Goal: Feedback & Contribution: Submit feedback/report problem

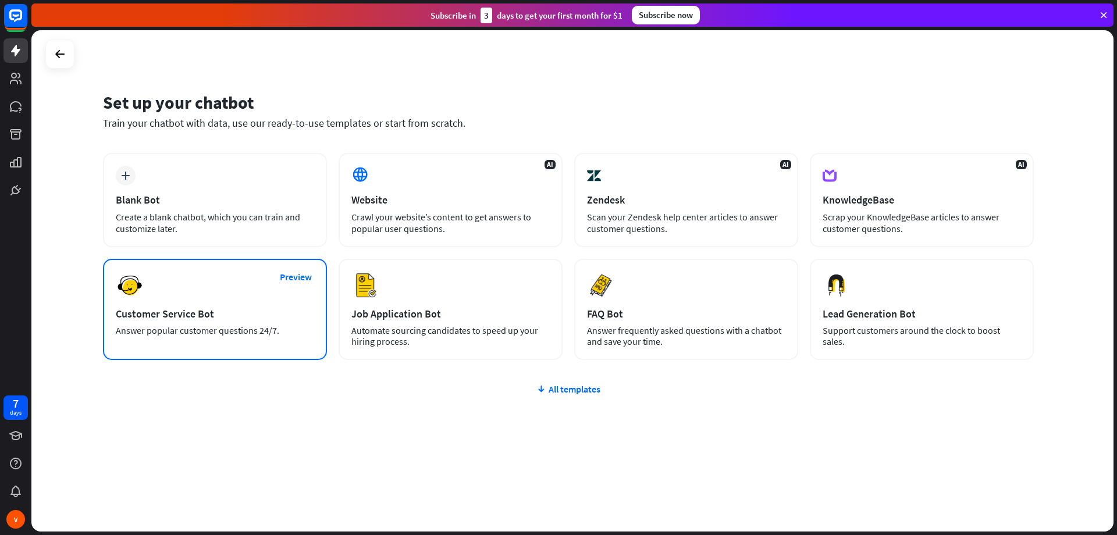
click at [186, 327] on div "Answer popular customer questions 24/7." at bounding box center [215, 330] width 198 height 11
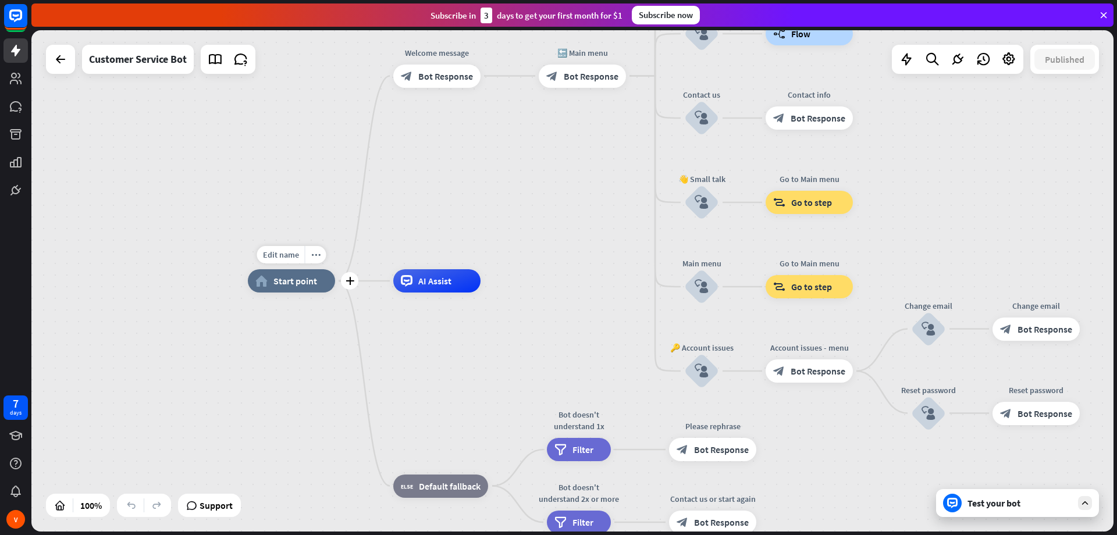
click at [269, 280] on div "home_2 Start point" at bounding box center [291, 280] width 87 height 23
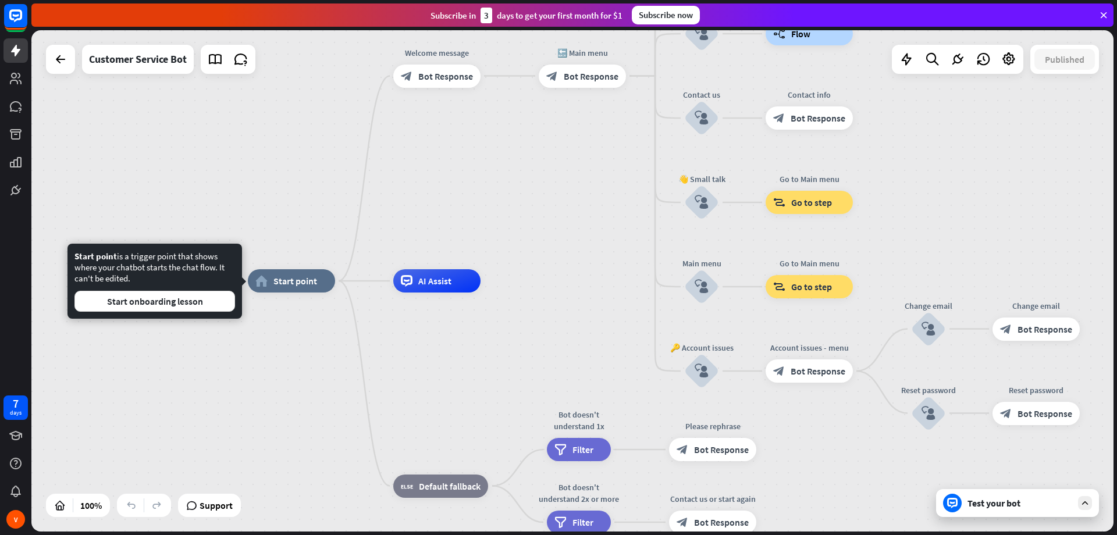
click at [554, 256] on div "home_2 Start point Welcome message block_bot_response Bot Response 🔙 Main menu …" at bounding box center [572, 281] width 1083 height 502
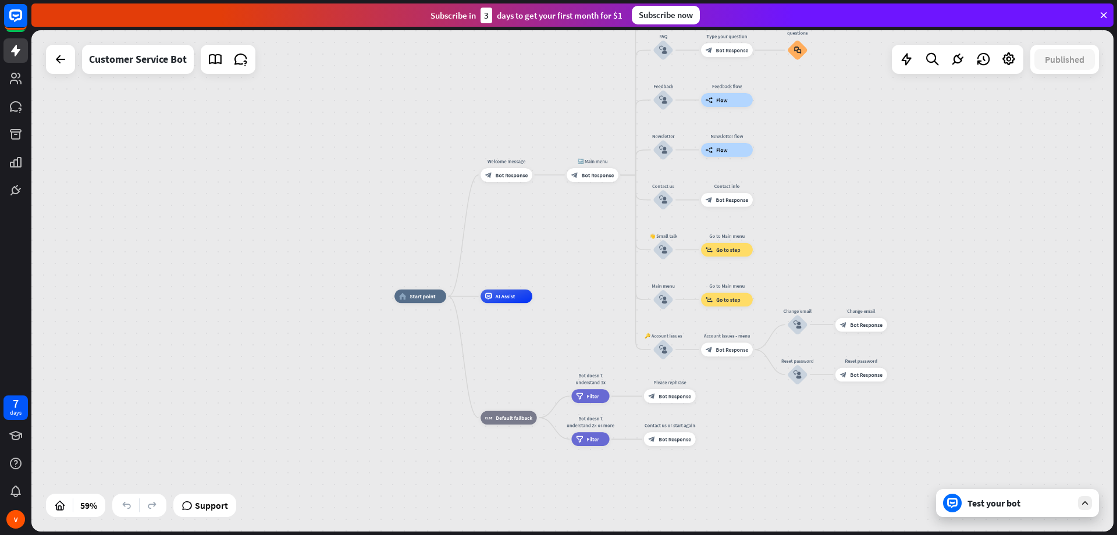
click at [962, 500] on div "Test your bot" at bounding box center [1017, 503] width 163 height 28
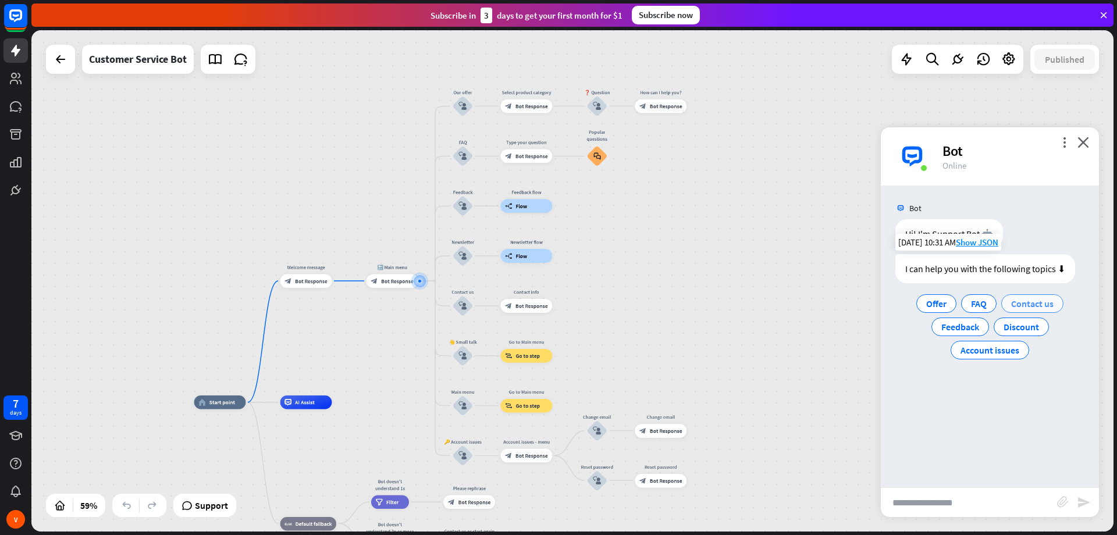
click at [1028, 301] on span "Contact us" at bounding box center [1033, 304] width 42 height 12
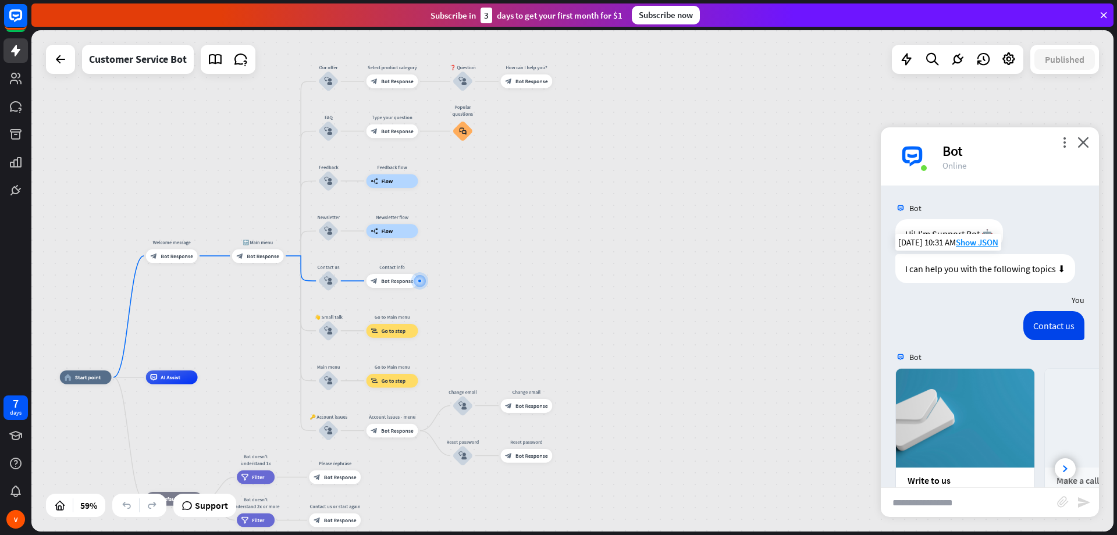
scroll to position [129, 0]
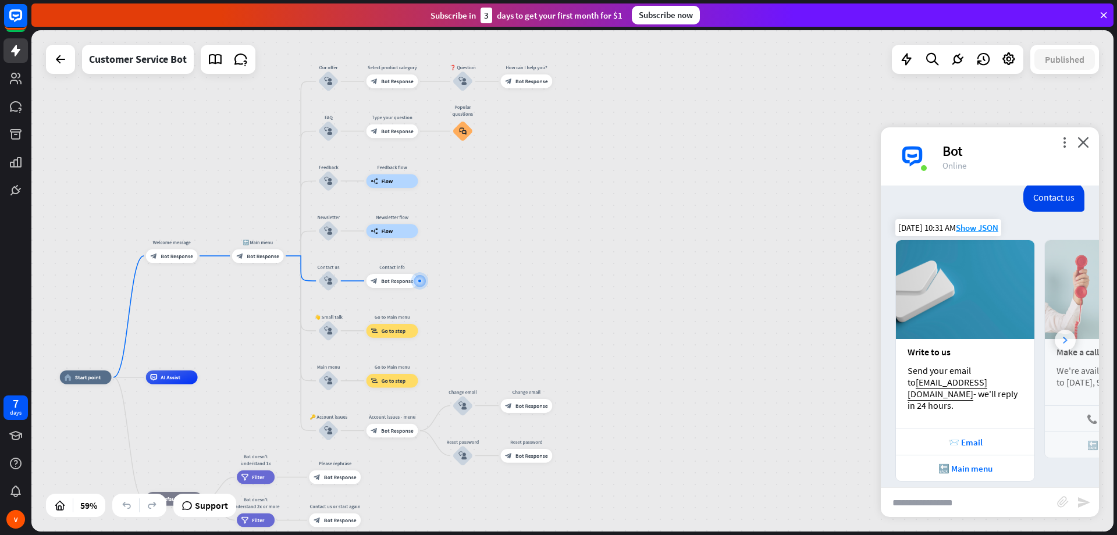
click at [1065, 337] on icon at bounding box center [1065, 340] width 5 height 7
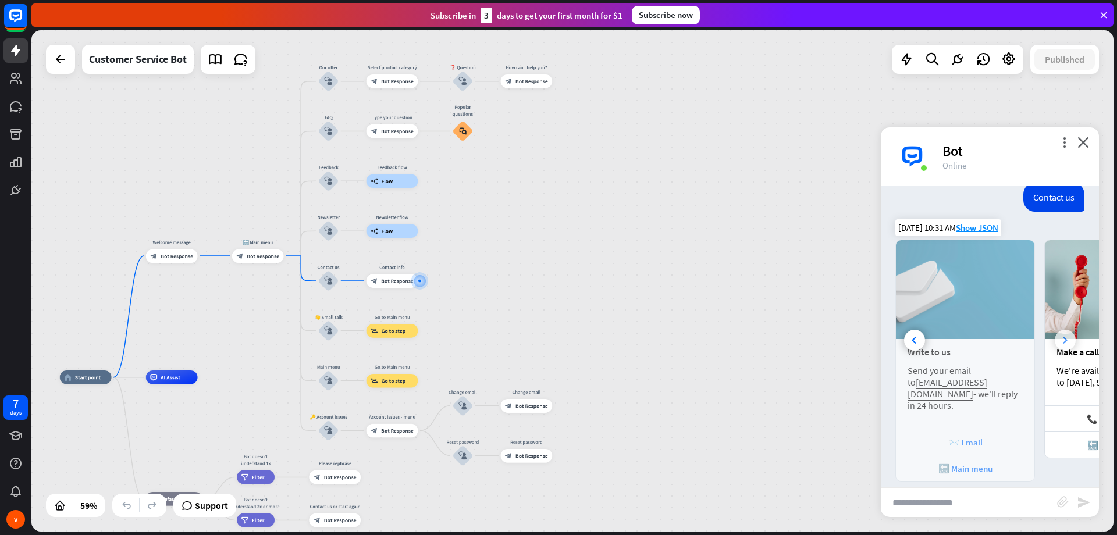
scroll to position [0, 124]
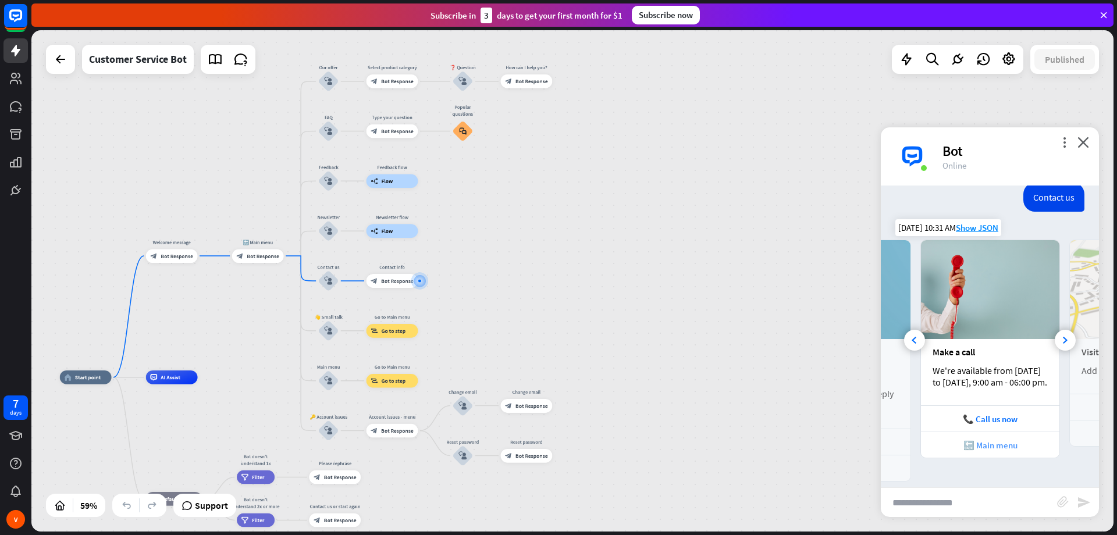
click at [1003, 450] on div "🔙 Main menu" at bounding box center [990, 445] width 127 height 11
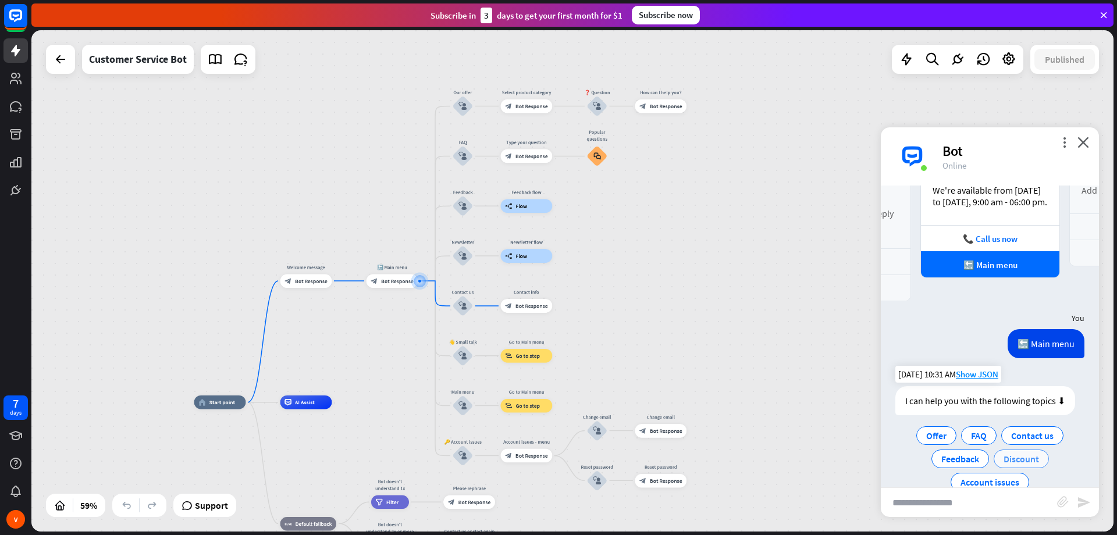
scroll to position [321, 0]
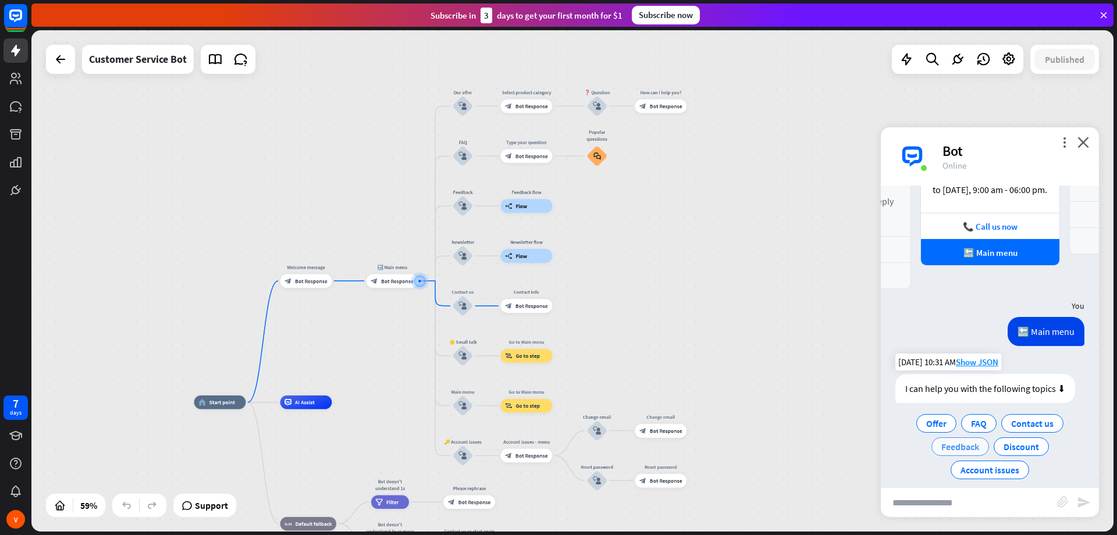
click at [971, 441] on span "Feedback" at bounding box center [961, 447] width 38 height 12
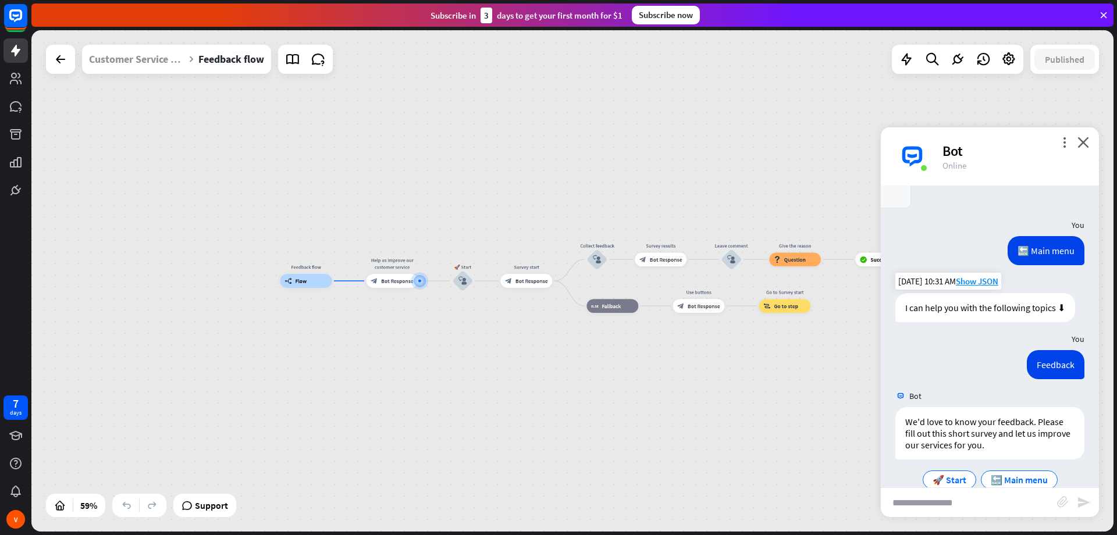
scroll to position [412, 0]
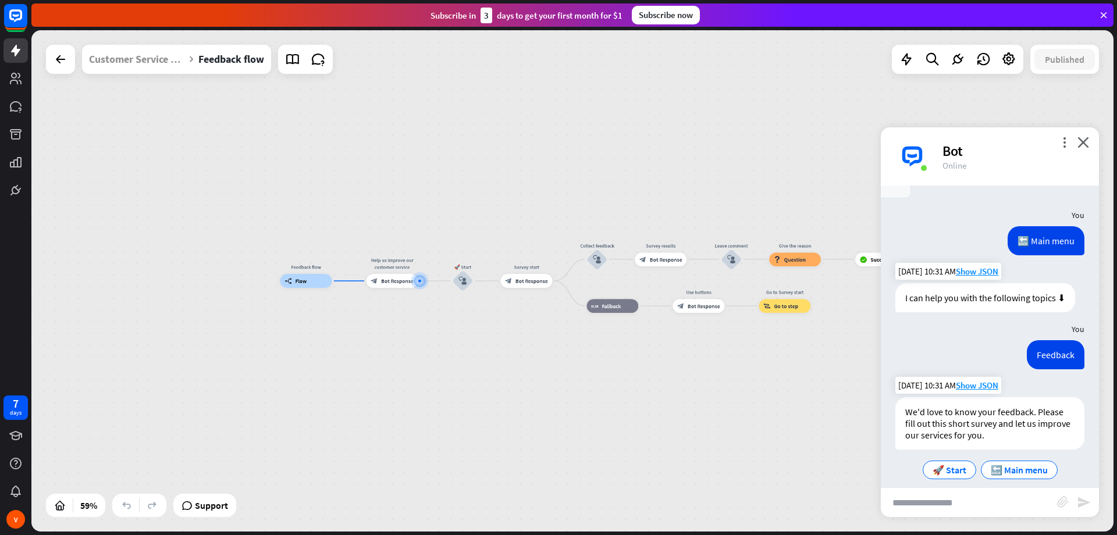
click at [952, 425] on div "We'd love to know your feedback. Please fill out this short survey and let us i…" at bounding box center [990, 424] width 189 height 52
drag, startPoint x: 974, startPoint y: 424, endPoint x: 920, endPoint y: 405, distance: 57.4
click at [920, 405] on div "We'd love to know your feedback. Please fill out this short survey and let us i…" at bounding box center [990, 424] width 189 height 52
click at [956, 464] on span "🚀 Start" at bounding box center [950, 470] width 34 height 12
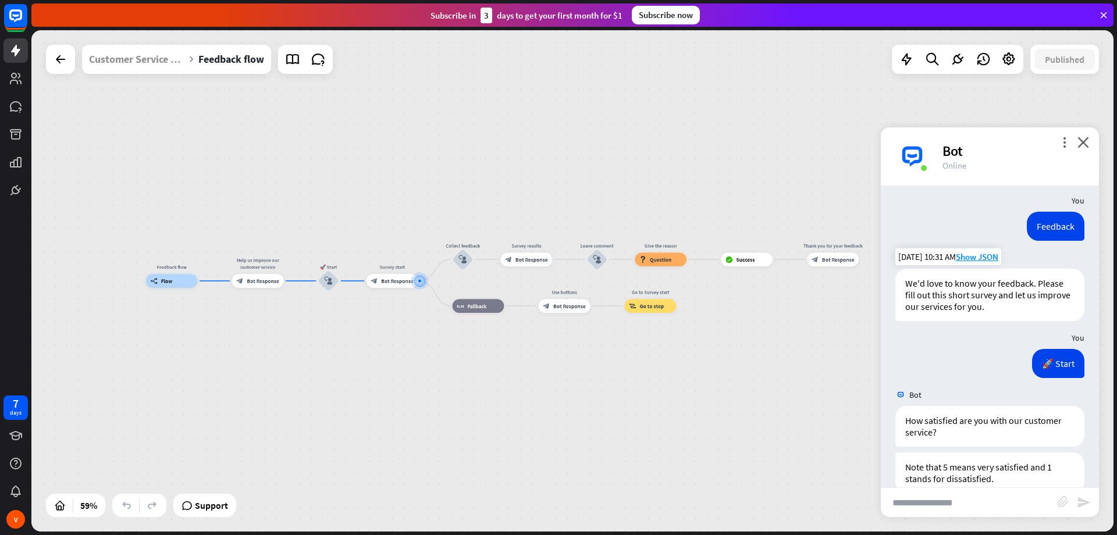
scroll to position [584, 0]
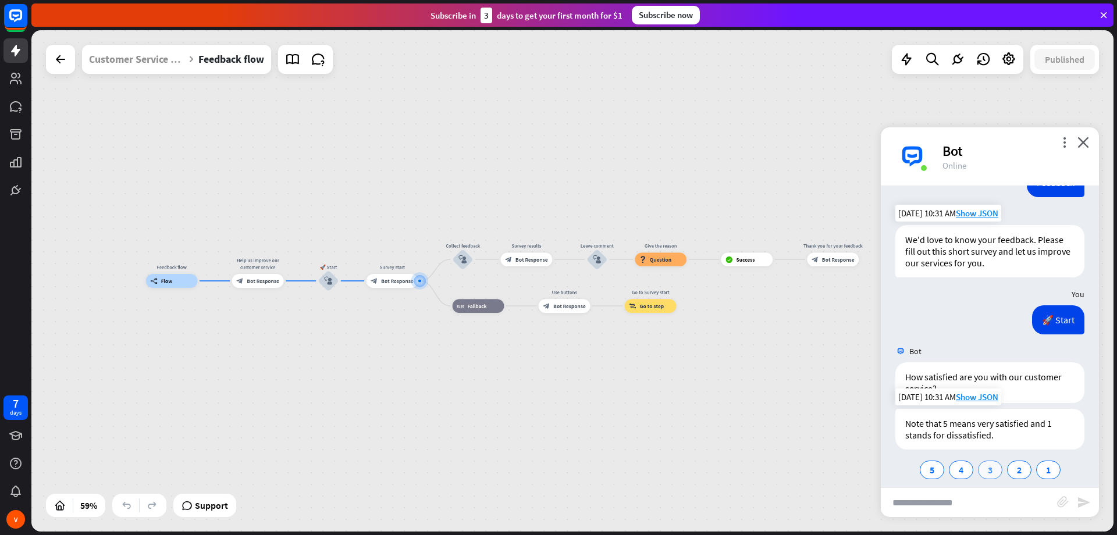
click at [994, 462] on div "3" at bounding box center [990, 470] width 24 height 19
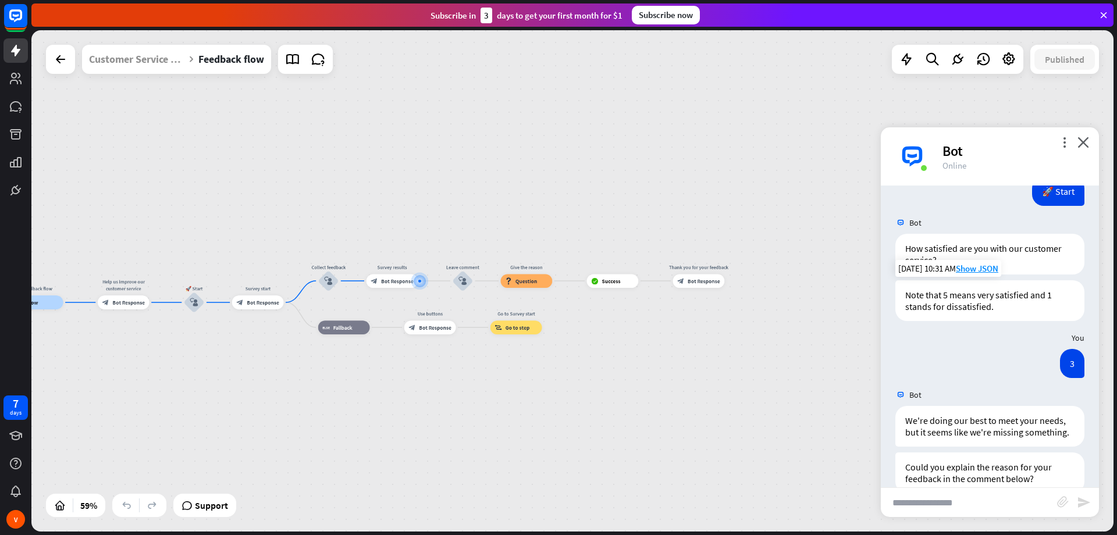
scroll to position [780, 0]
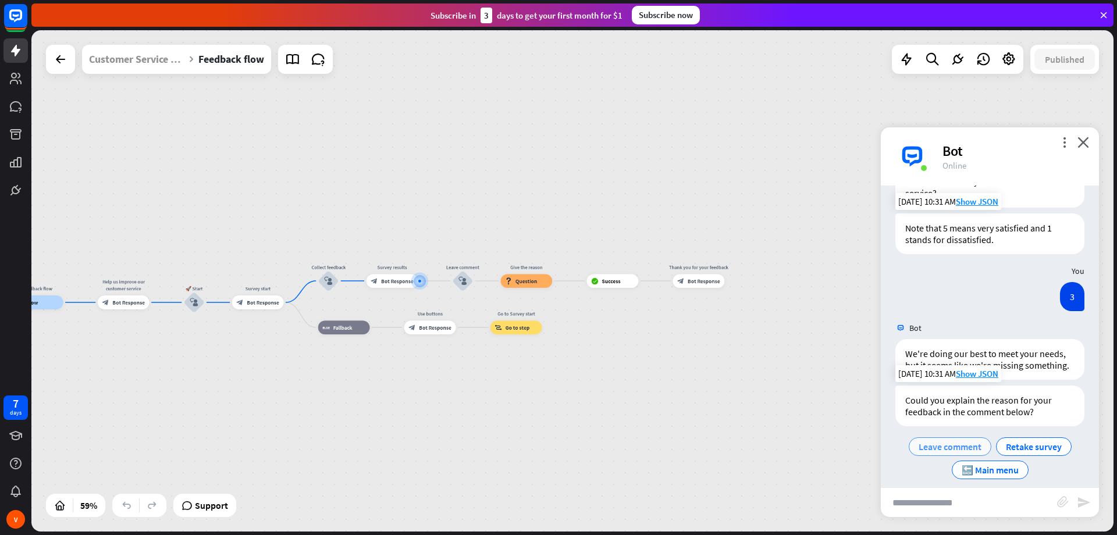
click at [957, 441] on span "Leave comment" at bounding box center [950, 447] width 63 height 12
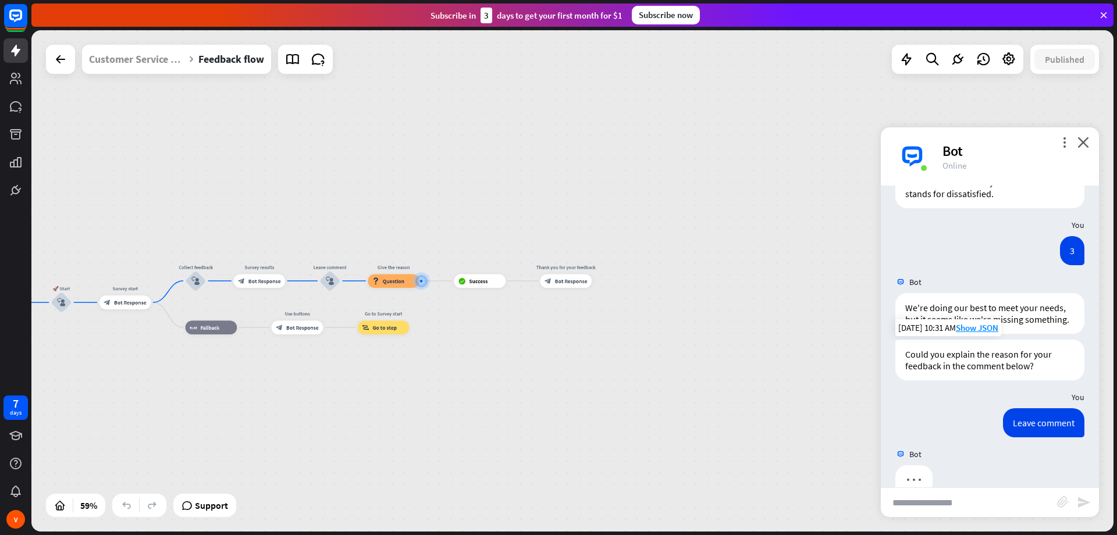
scroll to position [839, 0]
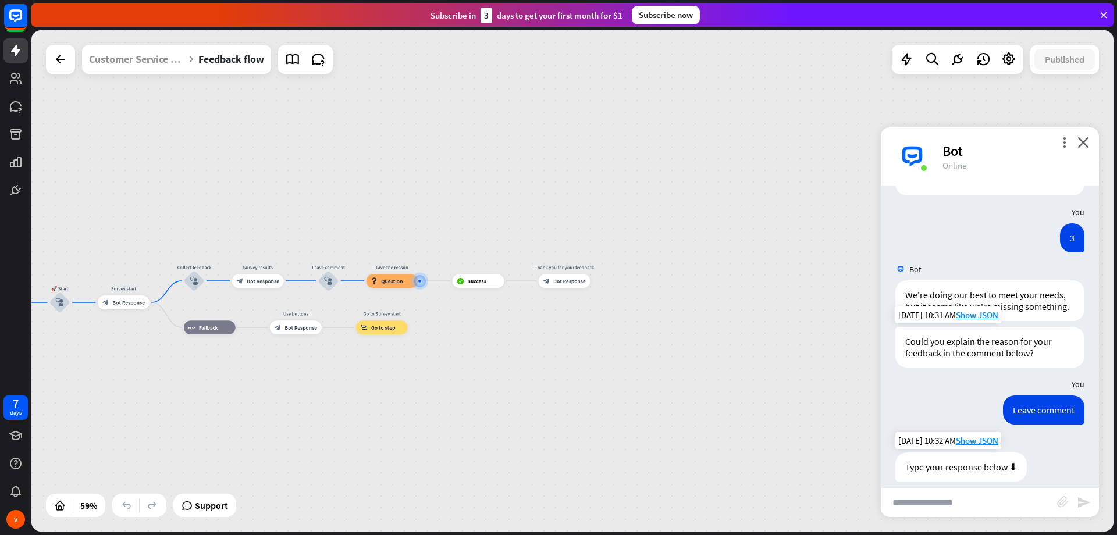
click at [959, 456] on div "Type your response below ⬇" at bounding box center [962, 467] width 132 height 29
click at [954, 496] on input "text" at bounding box center [969, 502] width 176 height 29
type input "***"
click at [1087, 507] on icon "send" at bounding box center [1084, 503] width 14 height 14
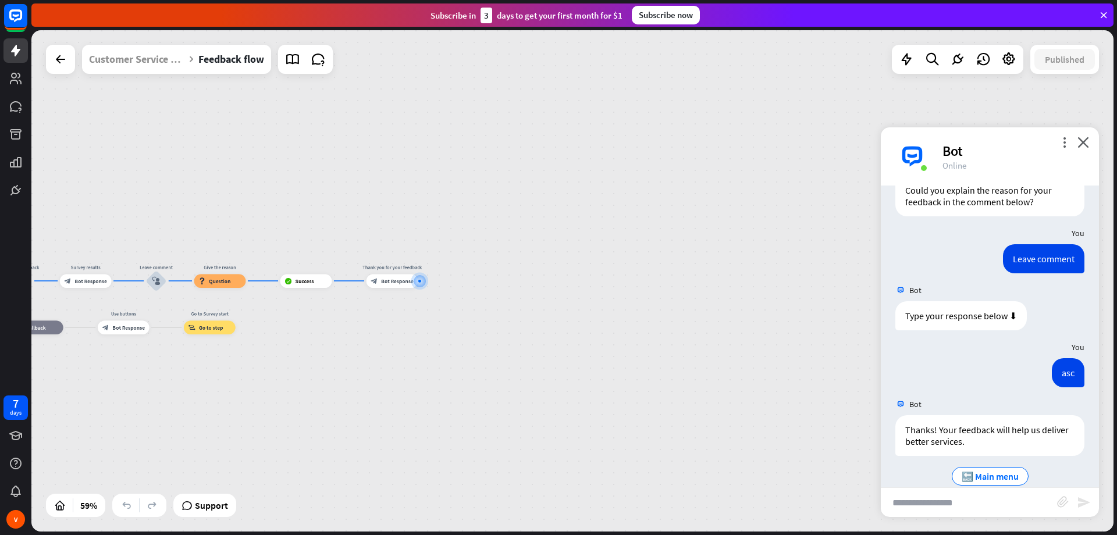
scroll to position [996, 0]
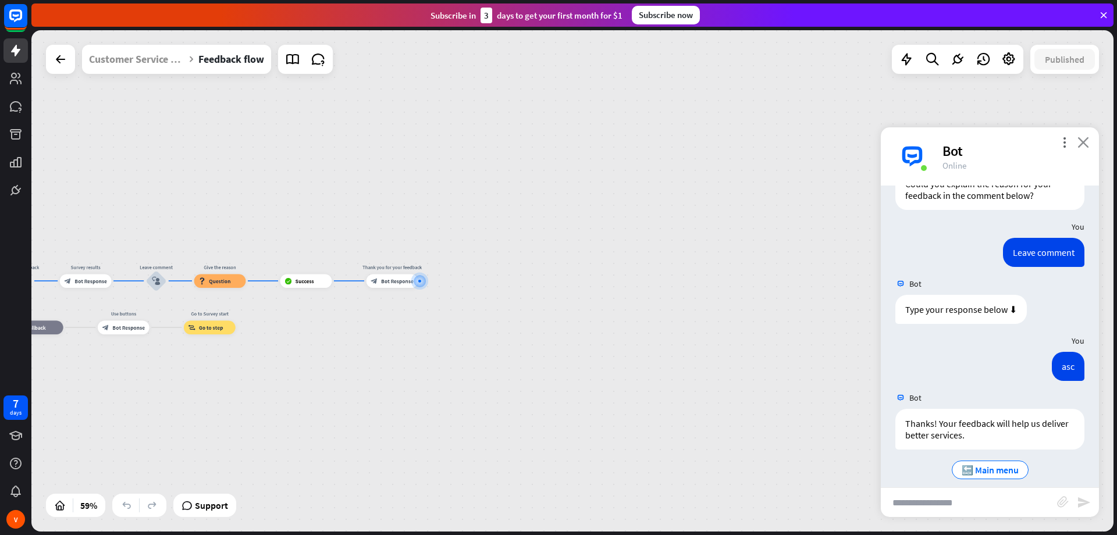
click at [1084, 140] on icon "close" at bounding box center [1084, 142] width 12 height 11
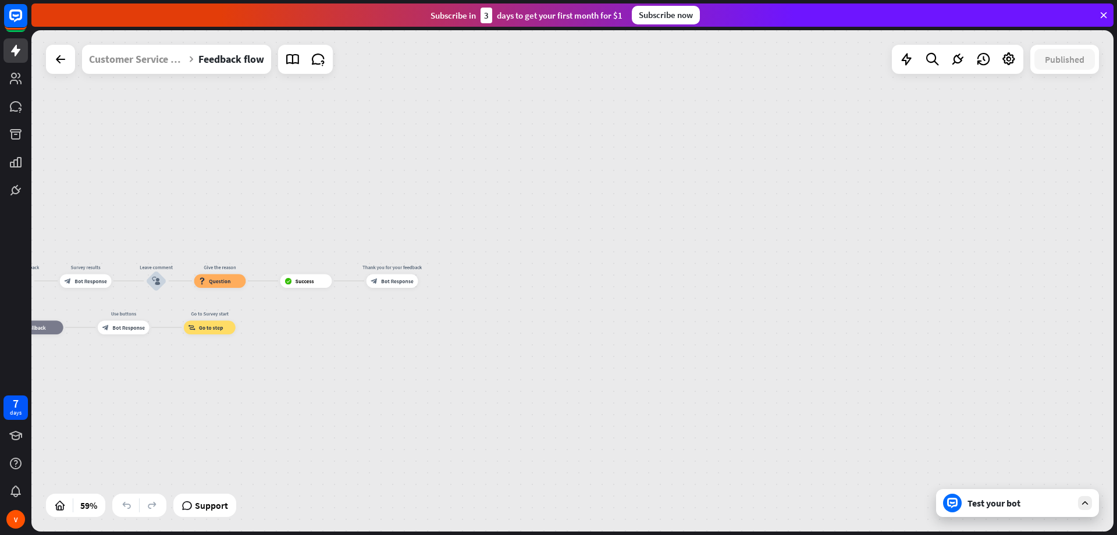
click at [1034, 106] on div "Feedback flow builder_tree Flow Help us improve our customer service block_bot_…" at bounding box center [572, 281] width 1083 height 502
click at [1063, 74] on div "Feedback flow builder_tree Flow Help us improve our customer service block_bot_…" at bounding box center [572, 281] width 1083 height 502
click at [1104, 14] on icon at bounding box center [1104, 15] width 10 height 10
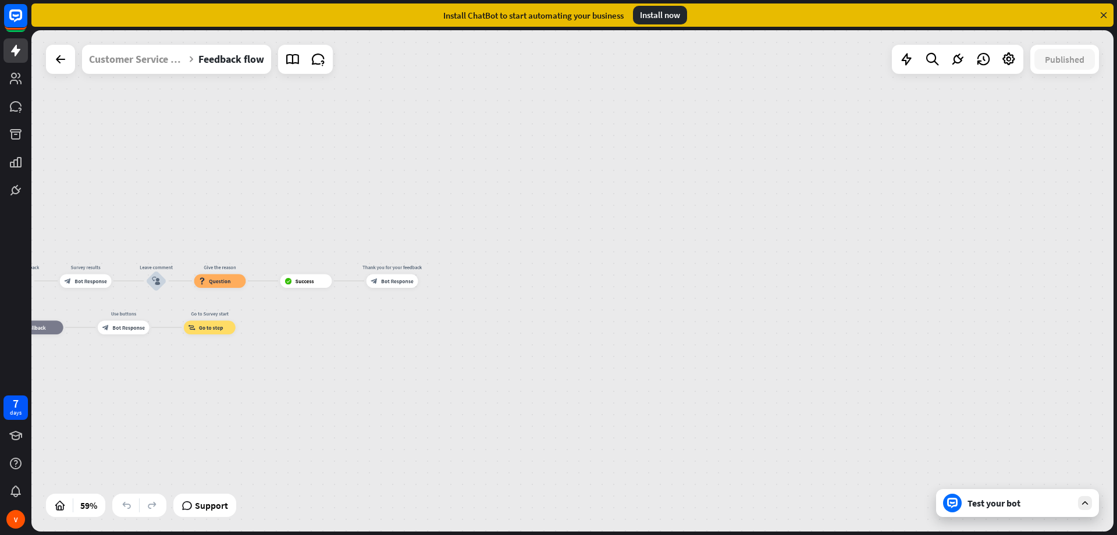
click at [785, 128] on div "Feedback flow builder_tree Flow Help us improve our customer service block_bot_…" at bounding box center [572, 281] width 1083 height 502
click at [754, 88] on div "Feedback flow builder_tree Flow Help us improve our customer service block_bot_…" at bounding box center [572, 281] width 1083 height 502
click at [1005, 58] on icon at bounding box center [1009, 59] width 15 height 15
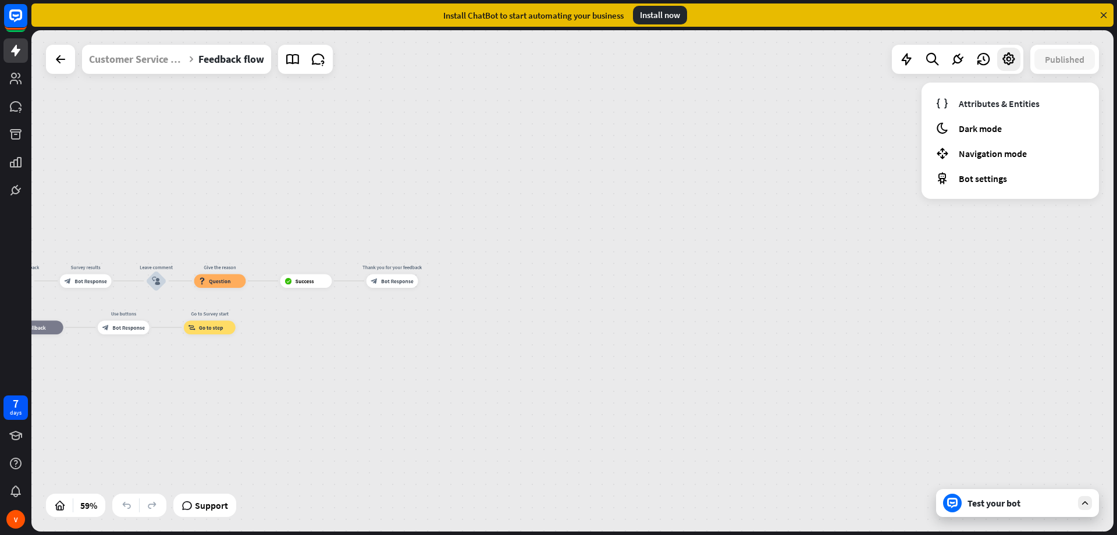
click at [998, 218] on div "Feedback flow builder_tree Flow Help us improve our customer service block_bot_…" at bounding box center [572, 281] width 1083 height 502
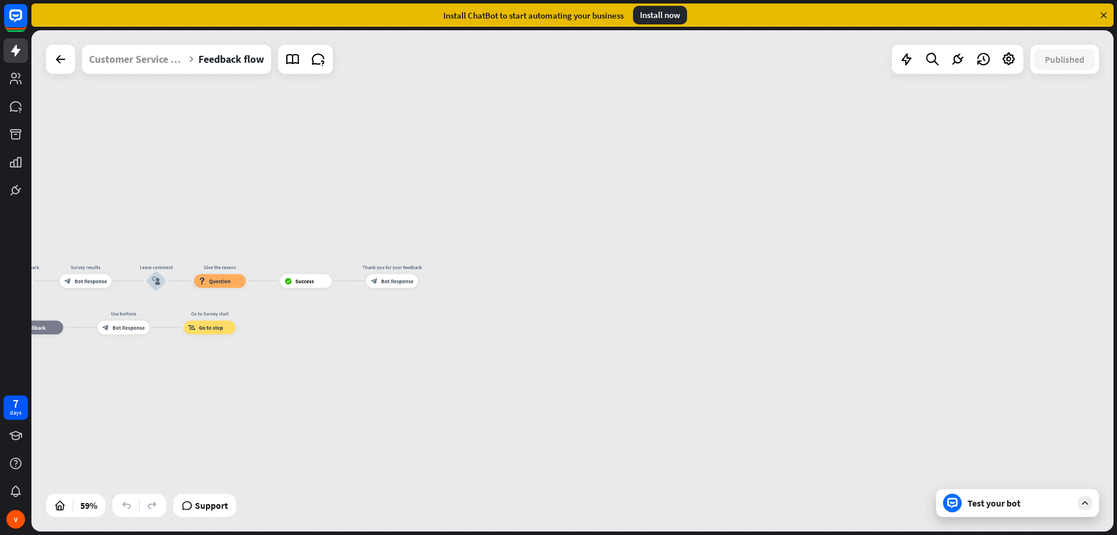
click at [338, 196] on div "Feedback flow builder_tree Flow Help us improve our customer service block_bot_…" at bounding box center [572, 281] width 1083 height 502
click at [230, 61] on div "Feedback flow" at bounding box center [231, 59] width 66 height 29
click at [53, 62] on div at bounding box center [60, 59] width 23 height 23
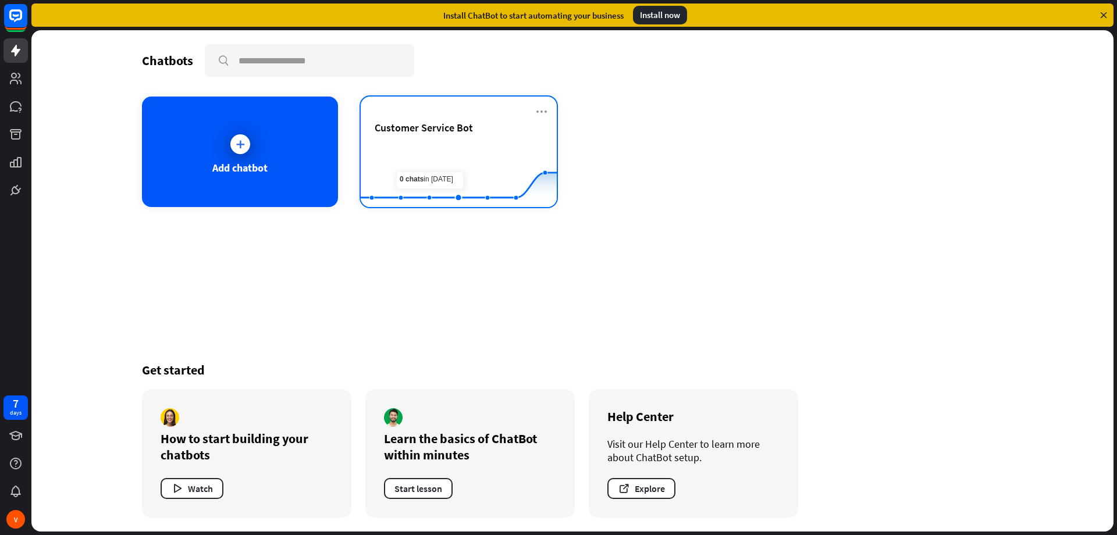
click at [441, 137] on div "Customer Service Bot" at bounding box center [459, 141] width 168 height 41
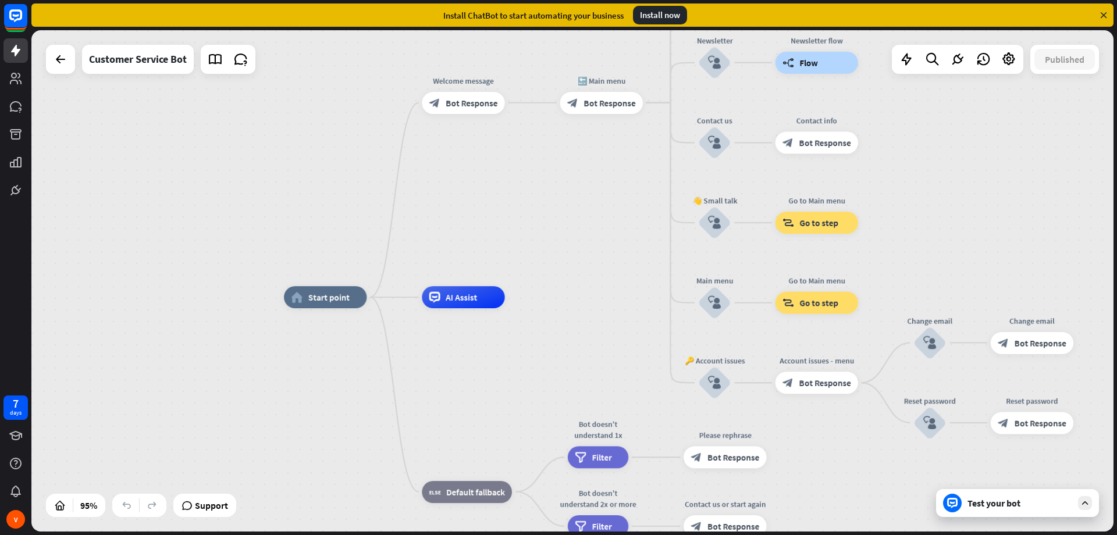
click at [1081, 73] on div "Published" at bounding box center [1065, 59] width 69 height 29
click at [960, 58] on icon at bounding box center [957, 59] width 15 height 15
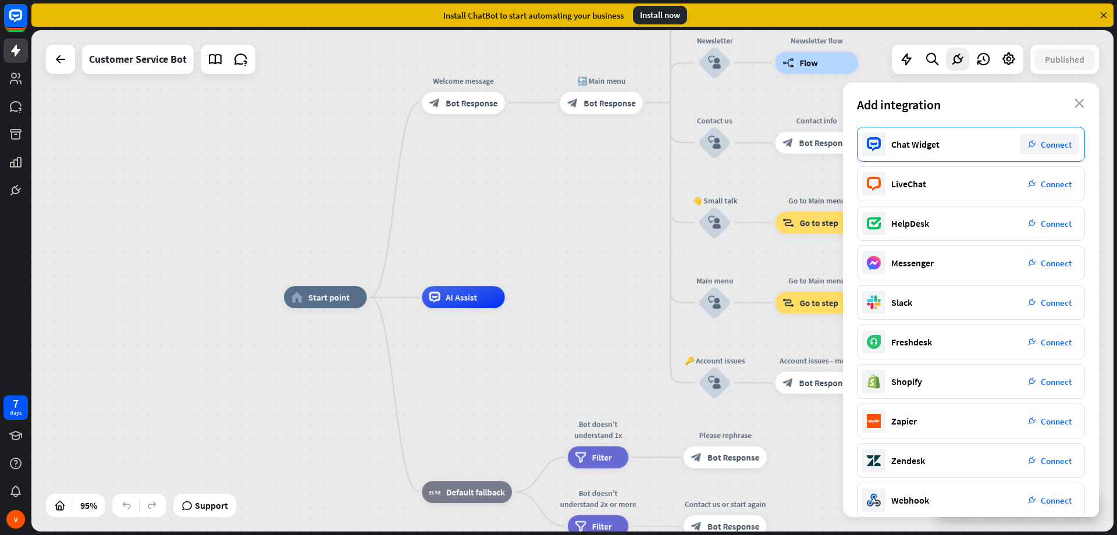
click at [1060, 148] on span "Connect" at bounding box center [1056, 144] width 31 height 11
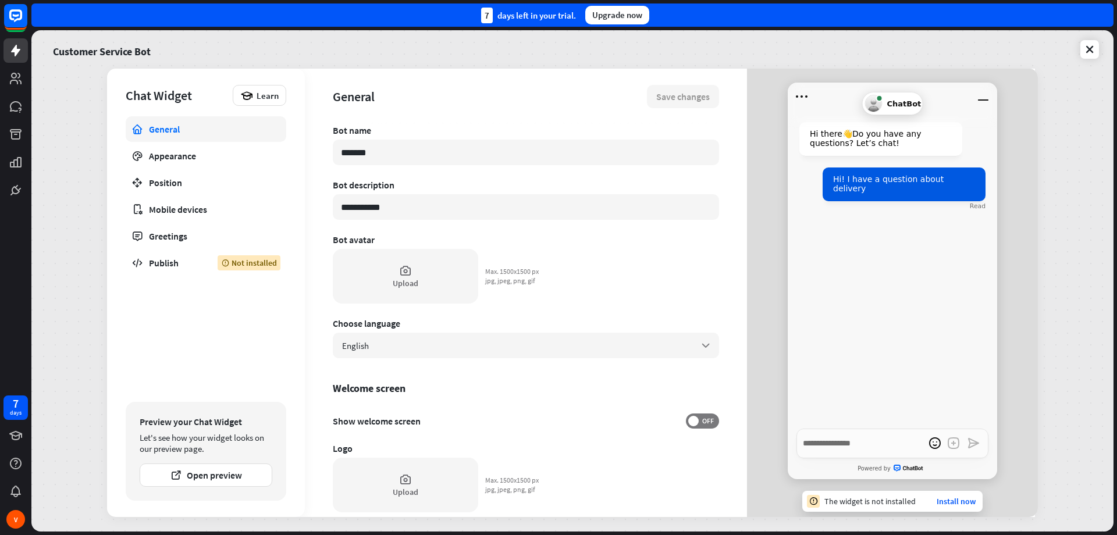
type textarea "*"
click at [1090, 41] on link at bounding box center [1090, 49] width 19 height 19
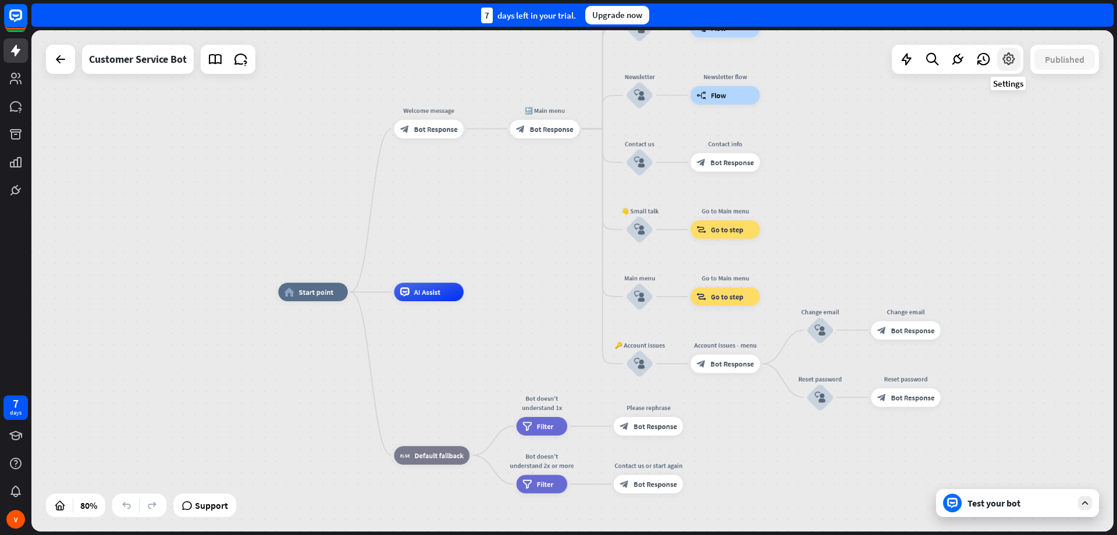
click at [1005, 58] on icon at bounding box center [1009, 59] width 15 height 15
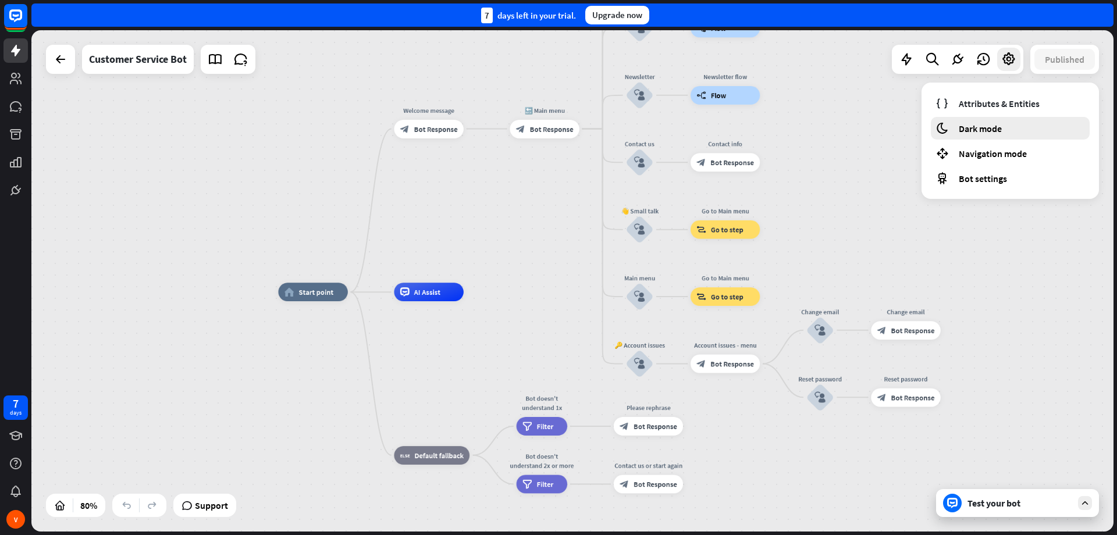
click at [979, 123] on span "Dark mode" at bounding box center [980, 129] width 43 height 12
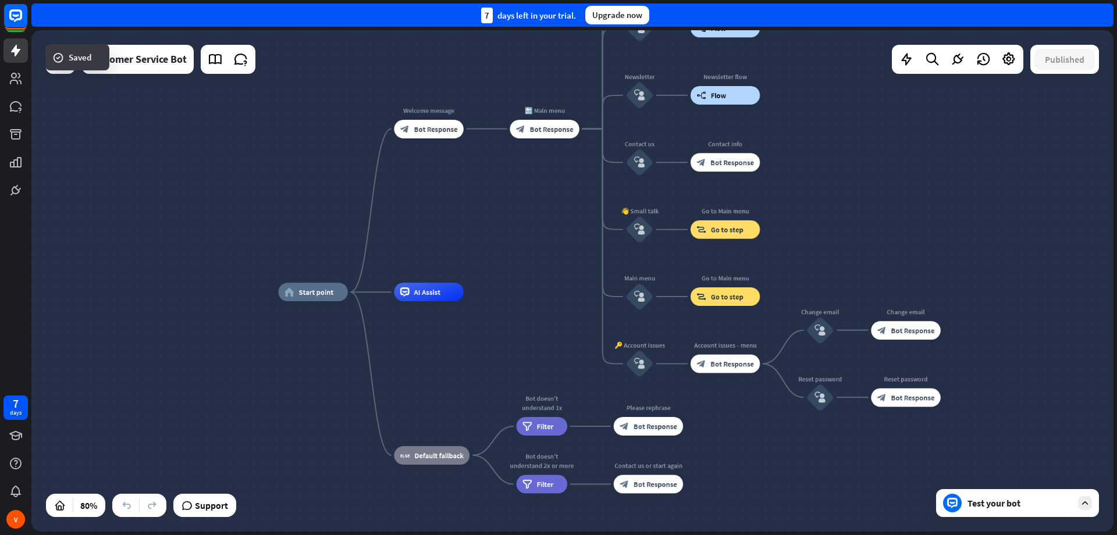
click at [944, 181] on div "home_2 Start point Welcome message block_bot_response Bot Response 🔙 Main menu …" at bounding box center [572, 281] width 1083 height 502
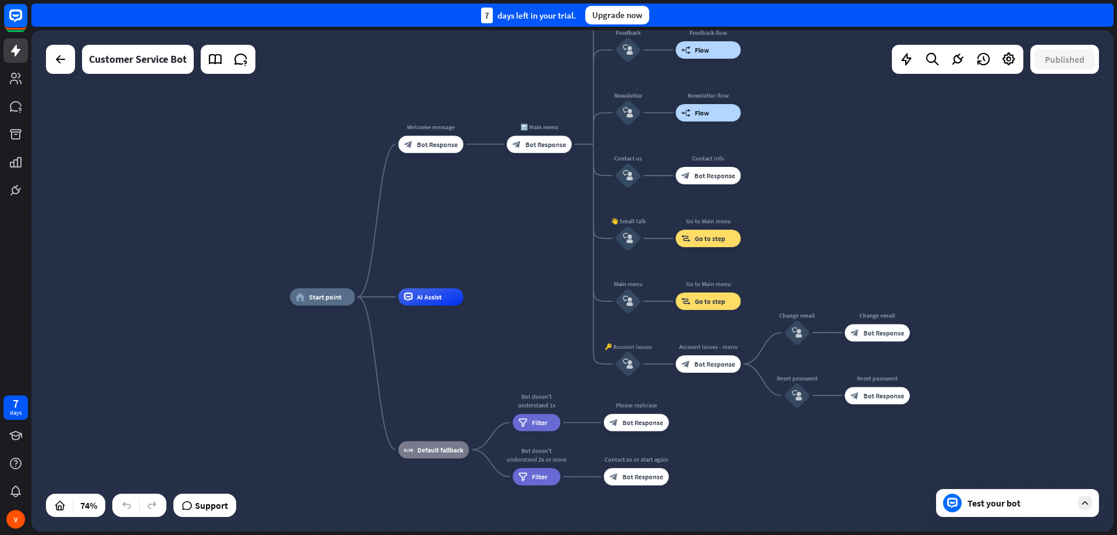
click at [915, 194] on div "home_2 Start point Welcome message block_bot_response Bot Response 🔙 Main menu …" at bounding box center [572, 281] width 1083 height 502
click at [943, 208] on div "home_2 Start point Welcome message block_bot_response Bot Response 🔙 Main menu …" at bounding box center [572, 281] width 1083 height 502
click at [1059, 73] on div "Published" at bounding box center [1065, 59] width 69 height 29
